Goal: Transaction & Acquisition: Purchase product/service

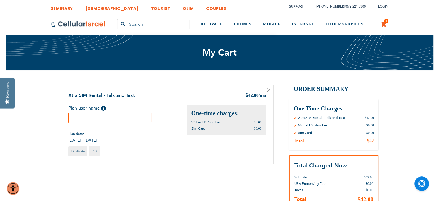
click at [118, 117] on input "text" at bounding box center [109, 118] width 83 height 10
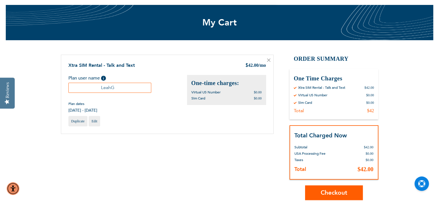
scroll to position [58, 0]
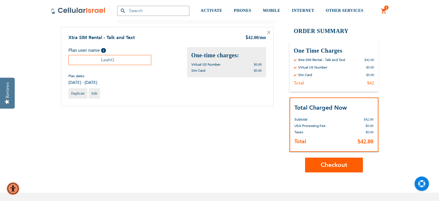
type input "LeahG"
click at [328, 167] on span "Checkout" at bounding box center [334, 165] width 27 height 8
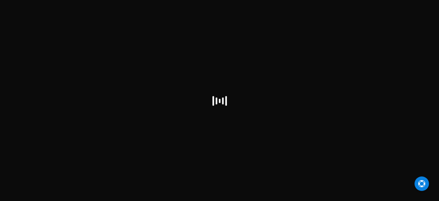
select select "US"
checkbox input "false"
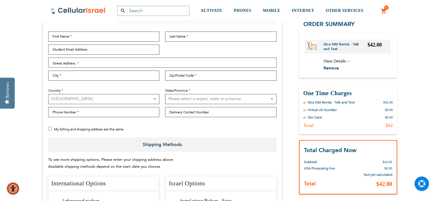
scroll to position [29, 0]
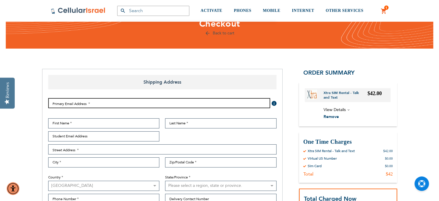
click at [105, 103] on input "Email Address" at bounding box center [159, 103] width 222 height 10
type input "[EMAIL_ADDRESS][DOMAIN_NAME]"
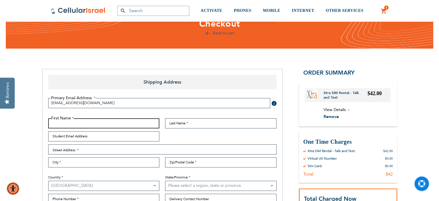
click at [87, 123] on input "First Name" at bounding box center [104, 123] width 112 height 10
type input "[PERSON_NAME]"
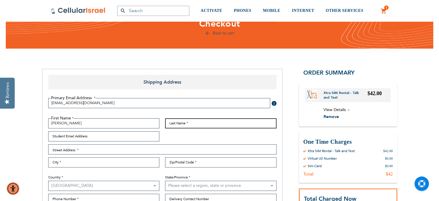
type input "Gastfreund"
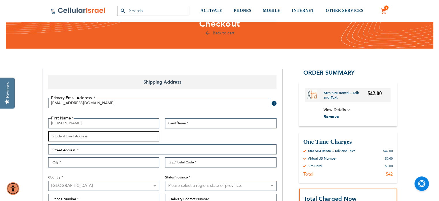
type input "[EMAIL_ADDRESS][DOMAIN_NAME]"
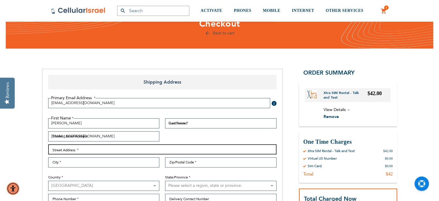
type input "[STREET_ADDRESS][PERSON_NAME]"
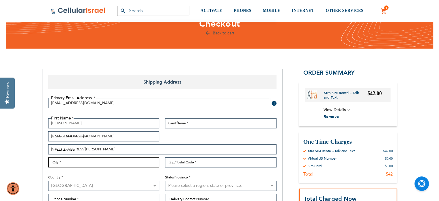
type input "Lakewood"
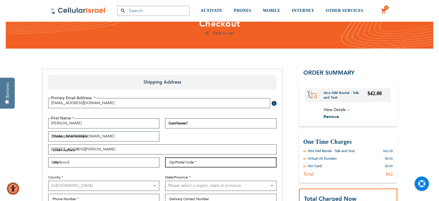
type input "08701"
select select "41"
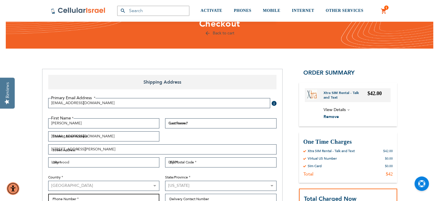
type input "8485256319"
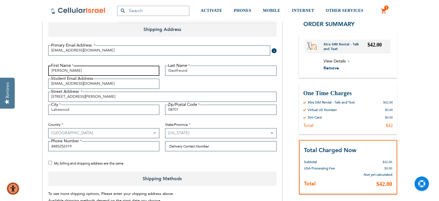
scroll to position [144, 0]
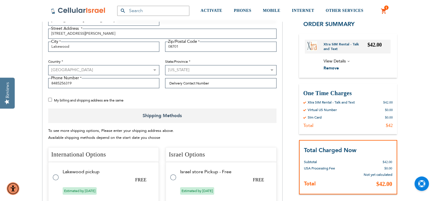
click at [50, 98] on input "My billing and shipping address are the same" at bounding box center [50, 100] width 4 height 4
checkbox input "true"
click at [55, 174] on label at bounding box center [59, 174] width 12 height 0
radio input "true"
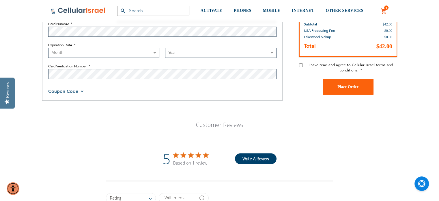
scroll to position [462, 0]
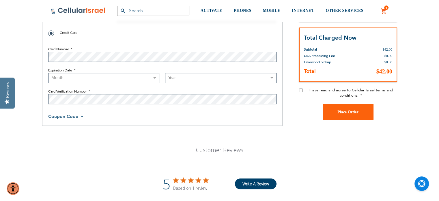
click at [300, 91] on input "I have read and agree to Cellular Israel terms and conditions." at bounding box center [301, 90] width 4 height 4
checkbox input "true"
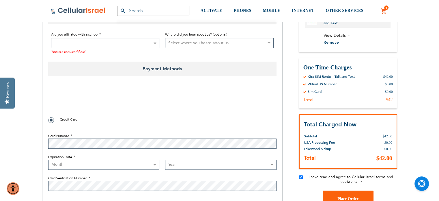
scroll to position [318, 0]
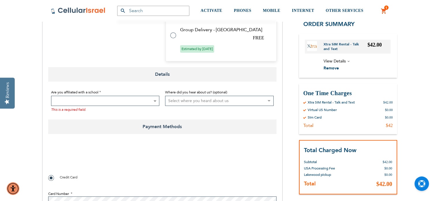
click at [148, 100] on span at bounding box center [105, 101] width 109 height 10
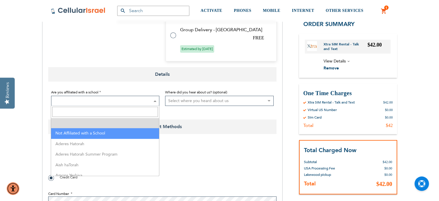
select select "199"
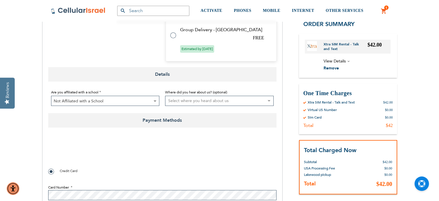
click at [229, 97] on select "Select where you heard about us Existing Customer Friend Other School/Group BP …" at bounding box center [219, 101] width 109 height 10
checkbox input "true"
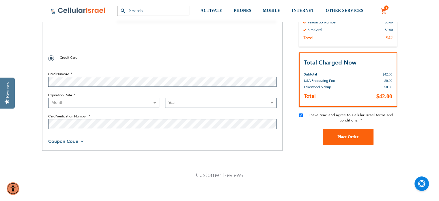
scroll to position [433, 0]
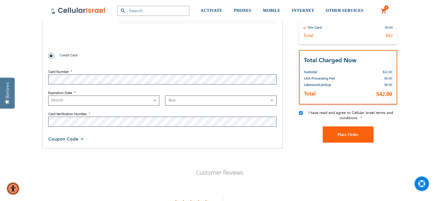
click at [113, 99] on select "Month [DATE] - [DATE] - [DATE] - [DATE] - [DATE] - [DATE] - [DATE] - [DATE] - […" at bounding box center [104, 100] width 112 height 10
select select "8"
click at [48, 95] on select "Month [DATE] - [DATE] - [DATE] - [DATE] - [DATE] - [DATE] - [DATE] - [DATE] - […" at bounding box center [104, 100] width 112 height 10
click at [222, 104] on select "Year [DATE] 2026 2027 2028 2029 2030 2031 2032 2033 2034 2035 2036 2037 2038 20…" at bounding box center [221, 100] width 112 height 10
select select "2027"
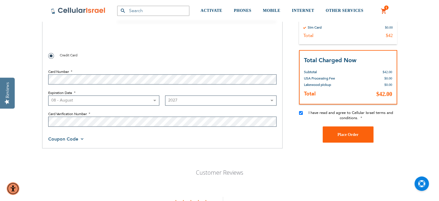
click at [165, 95] on select "Year [DATE] 2026 2027 2028 2029 2030 2031 2032 2033 2034 2035 2036 2037 2038 20…" at bounding box center [221, 100] width 112 height 10
click at [153, 127] on fieldset "Card Number Expiration Date Month [DATE] - [DATE] - [DATE] - [DATE] - [DATE] - …" at bounding box center [162, 96] width 228 height 66
click at [348, 135] on span "Place Order" at bounding box center [348, 134] width 21 height 4
